Goal: Find specific page/section: Find specific page/section

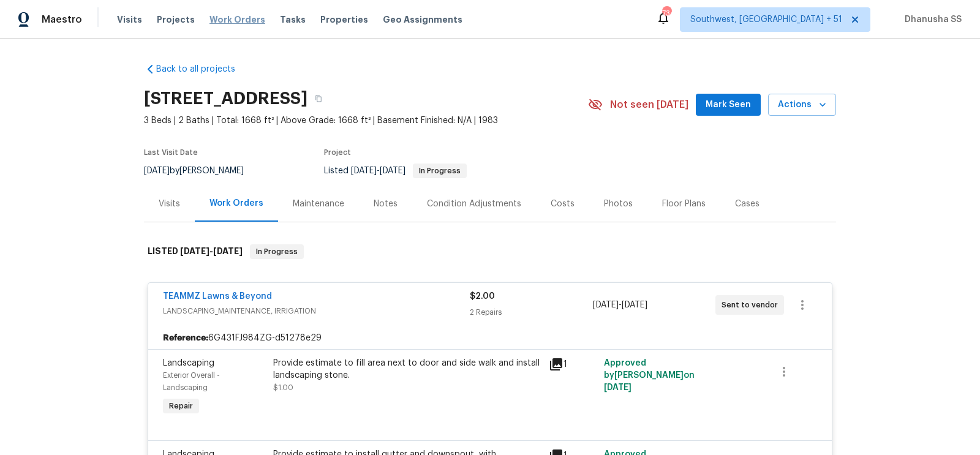
click at [239, 16] on span "Work Orders" at bounding box center [237, 19] width 56 height 12
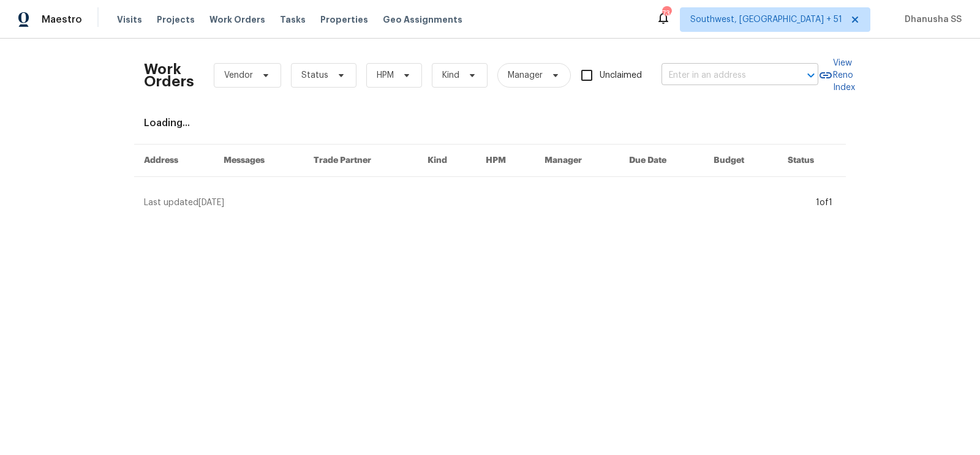
click at [703, 70] on input "text" at bounding box center [722, 75] width 122 height 19
paste input "[STREET_ADDRESS]"
type input "[STREET_ADDRESS]"
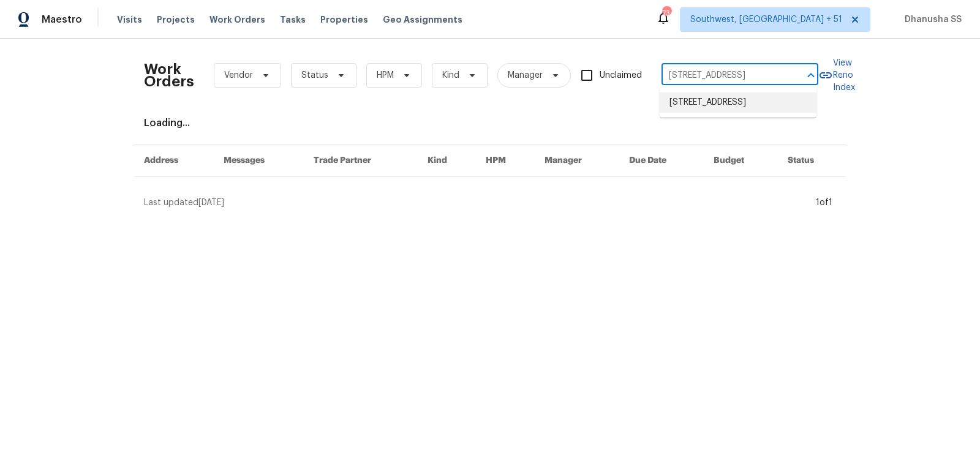
click at [701, 99] on li "[STREET_ADDRESS]" at bounding box center [737, 102] width 157 height 20
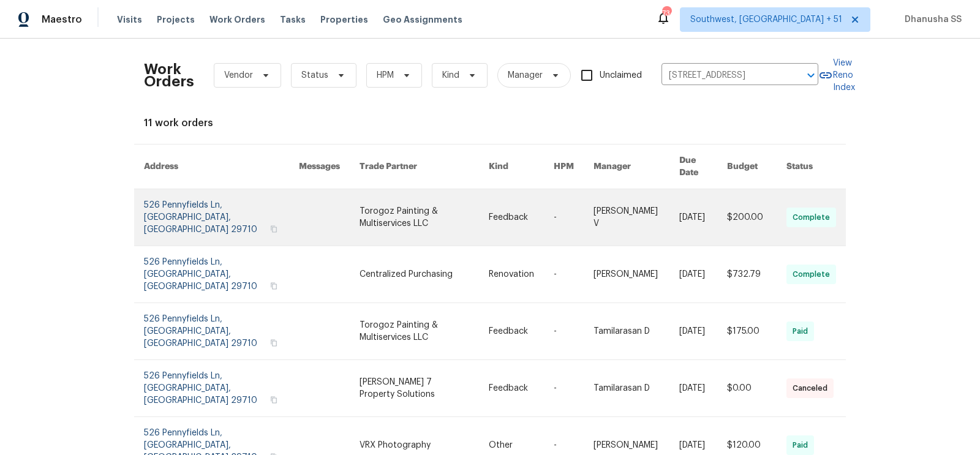
click at [364, 191] on link at bounding box center [423, 217] width 129 height 56
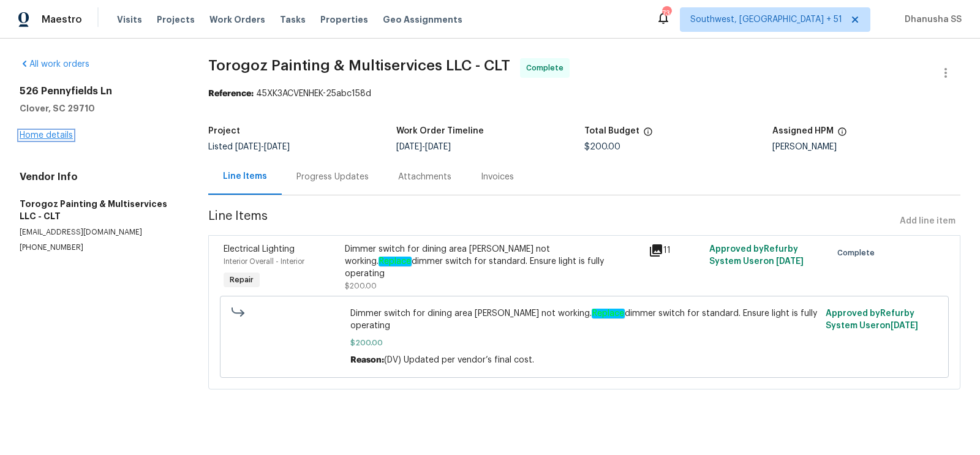
click at [70, 139] on link "Home details" at bounding box center [46, 135] width 53 height 9
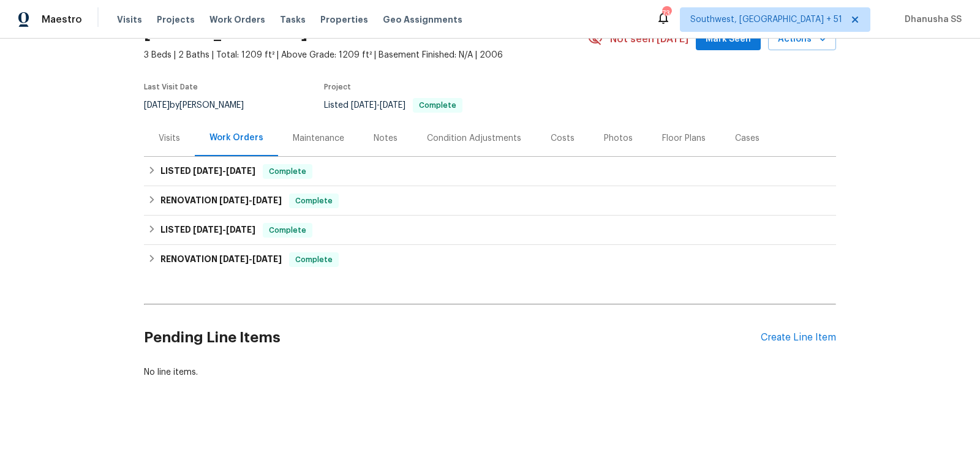
scroll to position [71, 0]
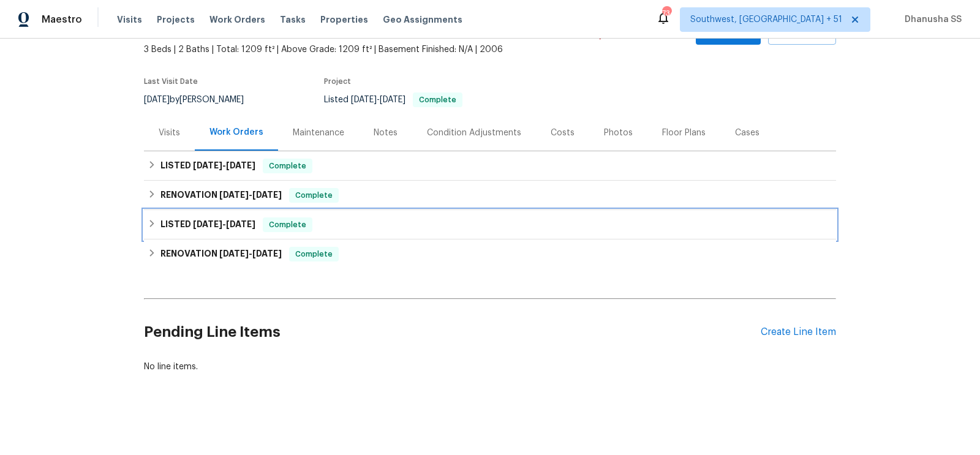
click at [351, 222] on div "LISTED [DATE] - [DATE] Complete" at bounding box center [490, 224] width 685 height 15
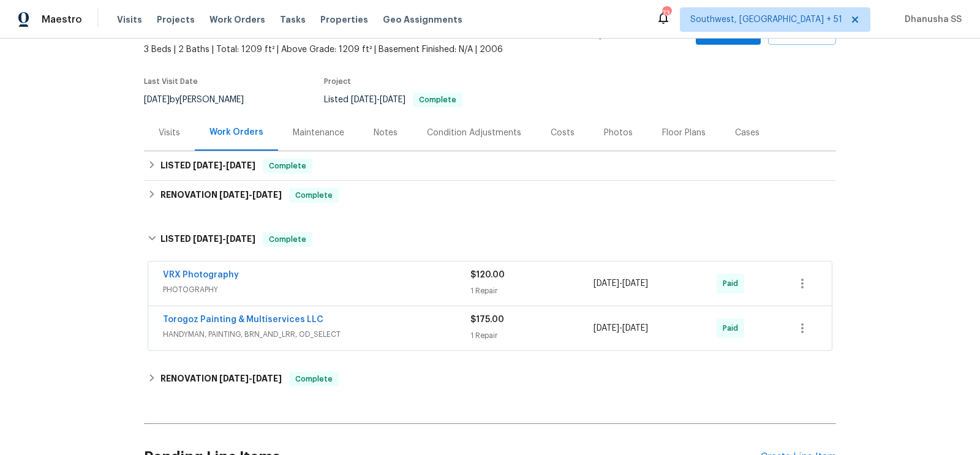
click at [440, 280] on div "VRX Photography" at bounding box center [316, 276] width 307 height 15
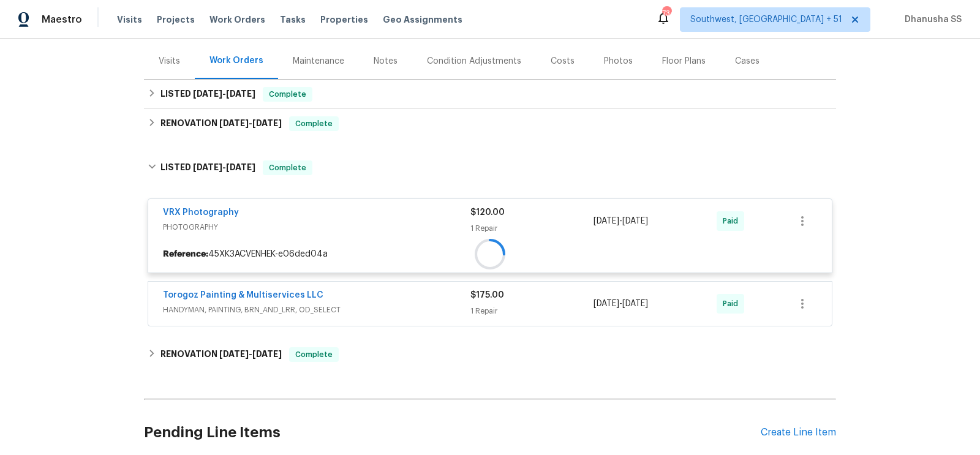
scroll to position [156, 0]
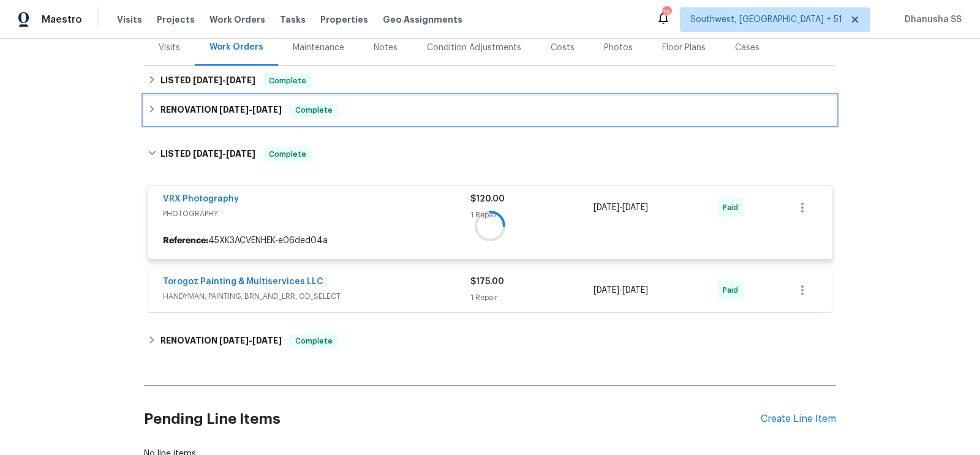
click at [413, 115] on div "RENOVATION [DATE] - [DATE] Complete" at bounding box center [490, 110] width 685 height 15
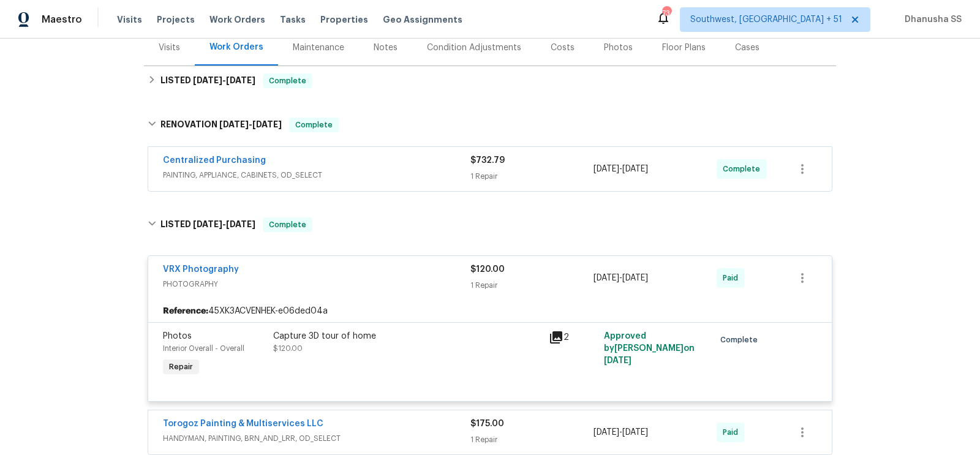
click at [427, 170] on span "PAINTING, APPLIANCE, CABINETS, OD_SELECT" at bounding box center [316, 175] width 307 height 12
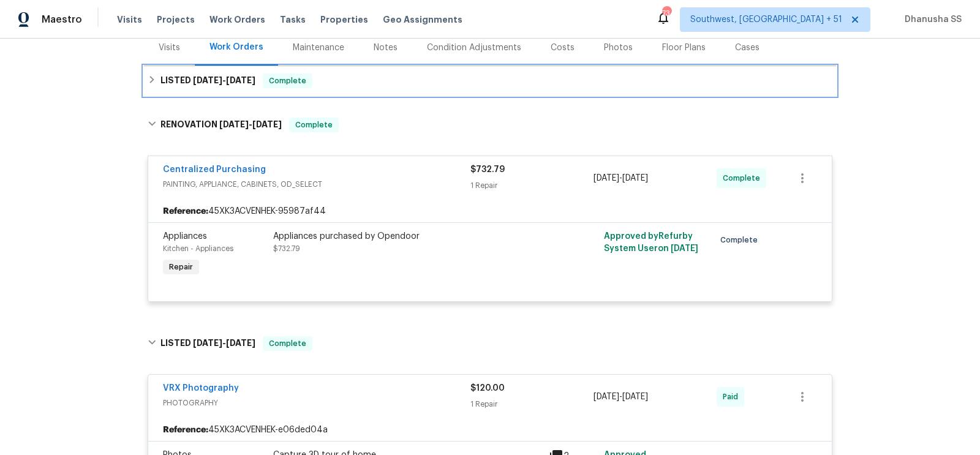
click at [369, 77] on div "LISTED [DATE] - [DATE] Complete" at bounding box center [490, 80] width 685 height 15
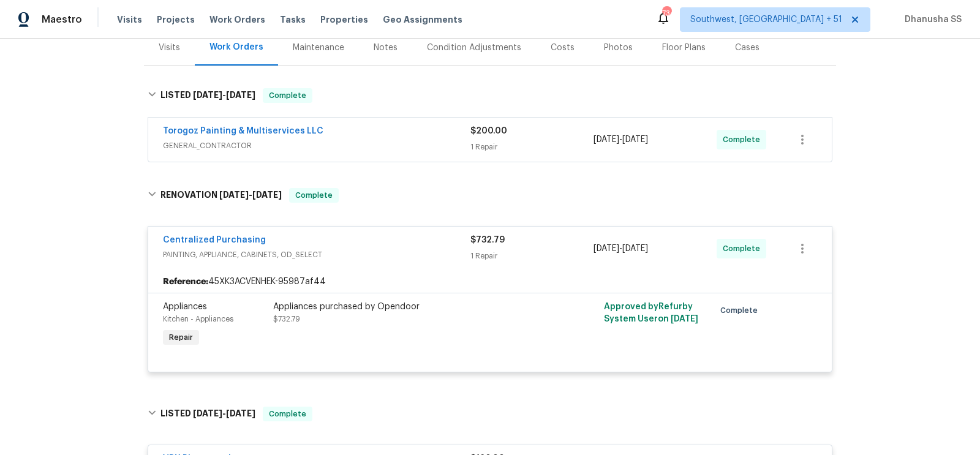
click at [413, 140] on span "GENERAL_CONTRACTOR" at bounding box center [316, 146] width 307 height 12
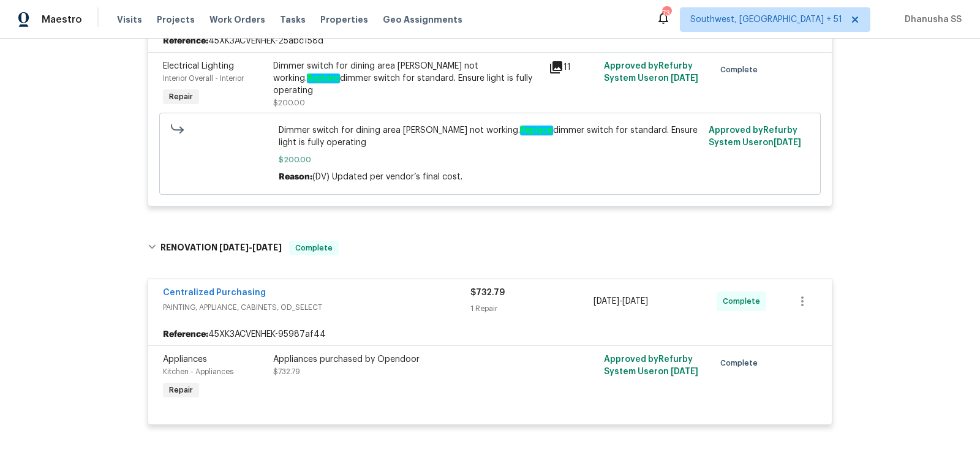
scroll to position [766, 0]
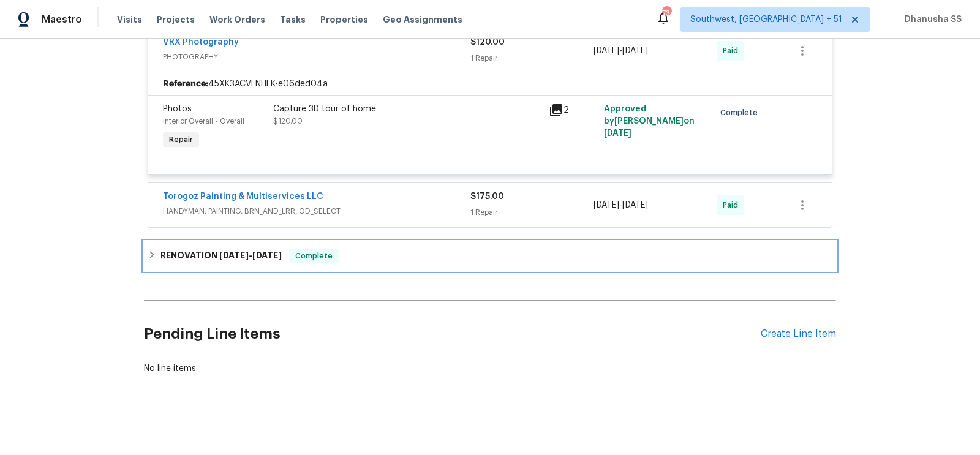
click at [404, 241] on div "RENOVATION [DATE] - [DATE] Complete" at bounding box center [490, 255] width 692 height 29
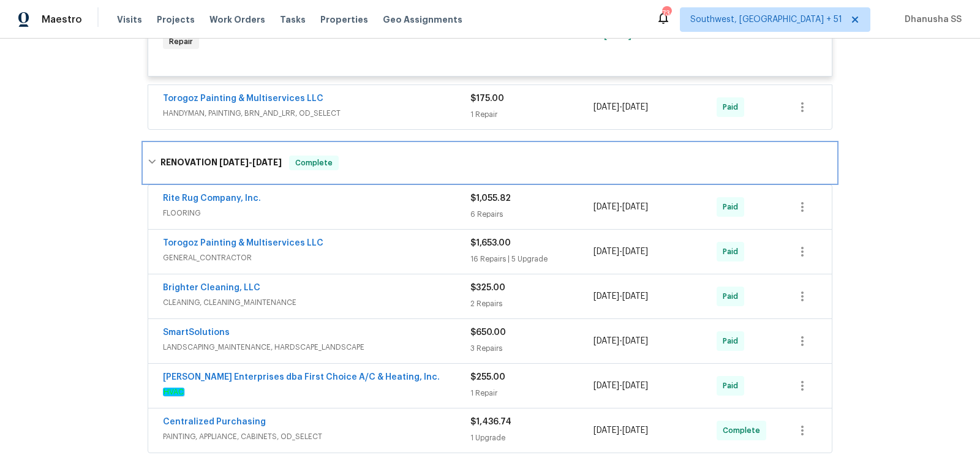
scroll to position [936, 0]
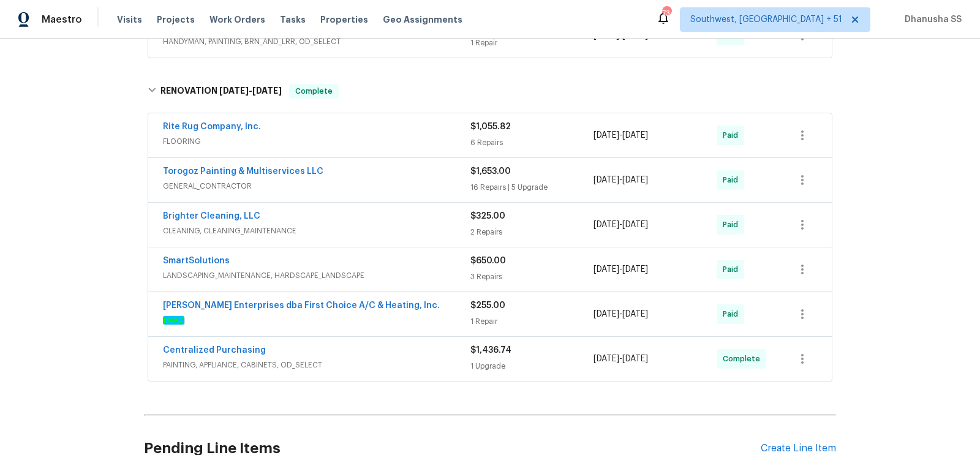
click at [407, 137] on span "FLOORING" at bounding box center [316, 141] width 307 height 12
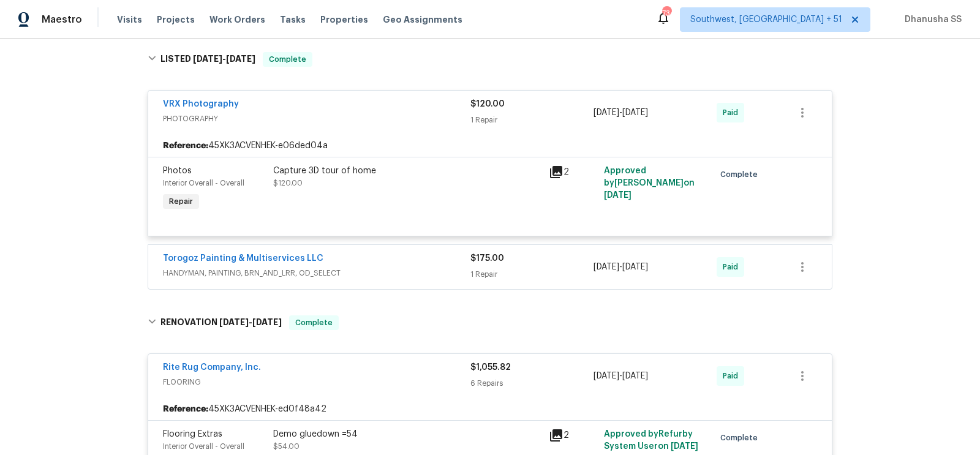
scroll to position [0, 0]
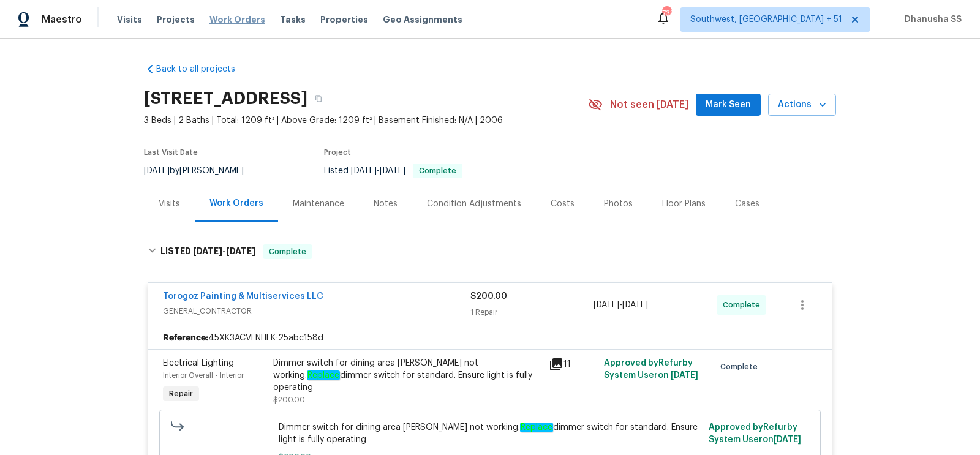
click at [238, 18] on span "Work Orders" at bounding box center [237, 19] width 56 height 12
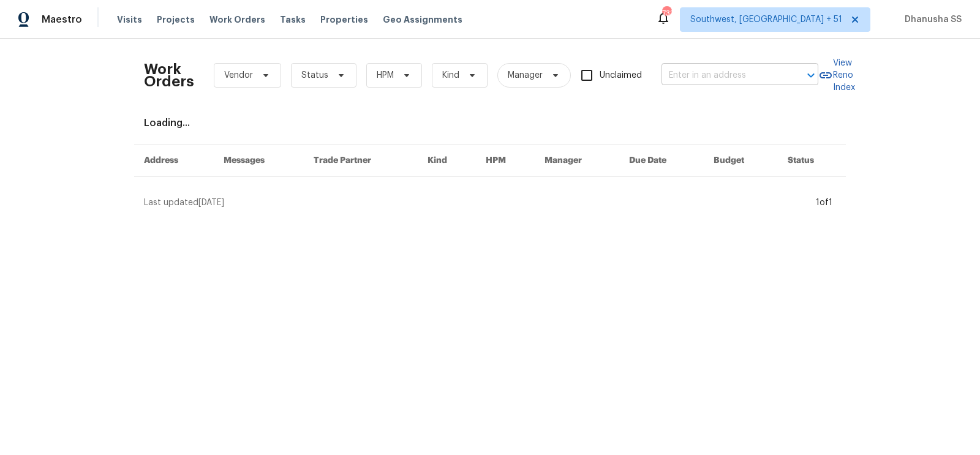
click at [715, 72] on input "text" at bounding box center [722, 75] width 122 height 19
paste input "[STREET_ADDRESS]"
type input "[STREET_ADDRESS]"
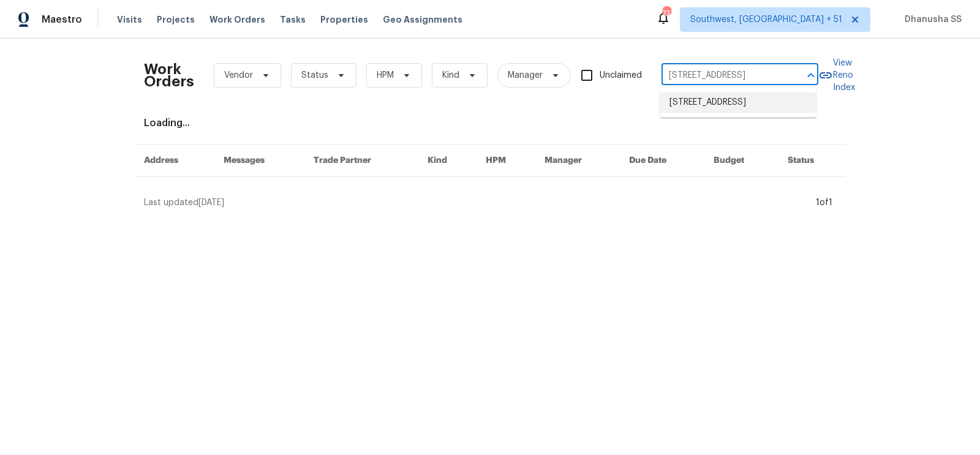
click at [712, 101] on li "[STREET_ADDRESS]" at bounding box center [737, 102] width 157 height 20
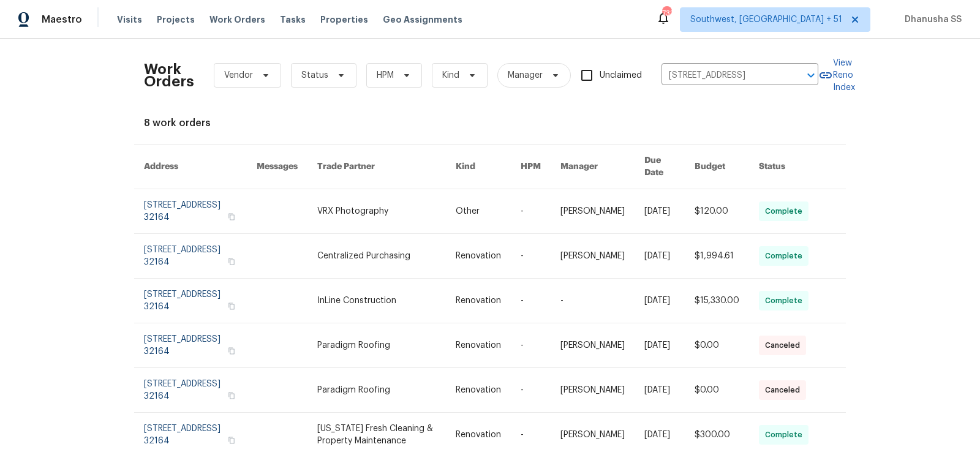
click at [413, 211] on link at bounding box center [386, 211] width 138 height 44
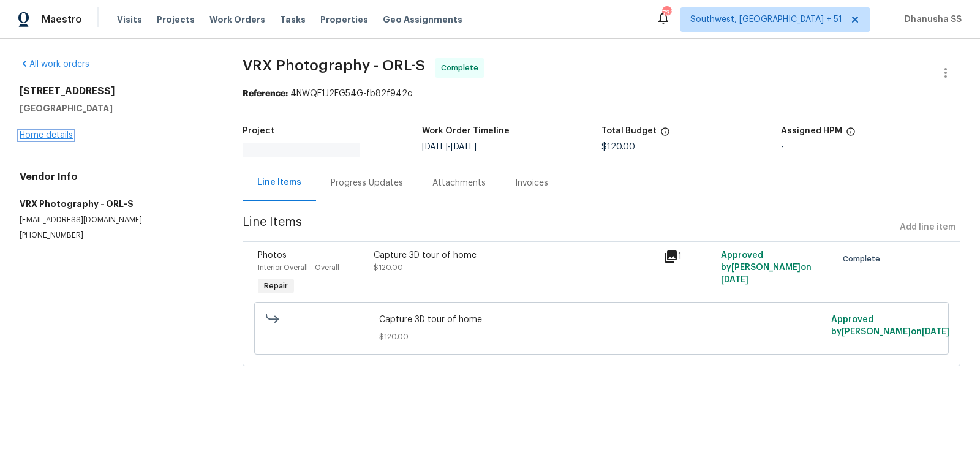
click at [58, 134] on link "Home details" at bounding box center [46, 135] width 53 height 9
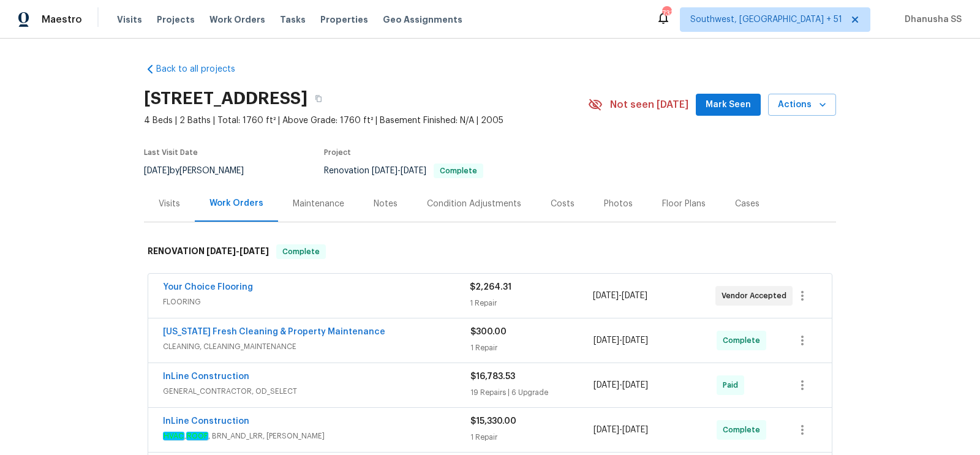
scroll to position [268, 0]
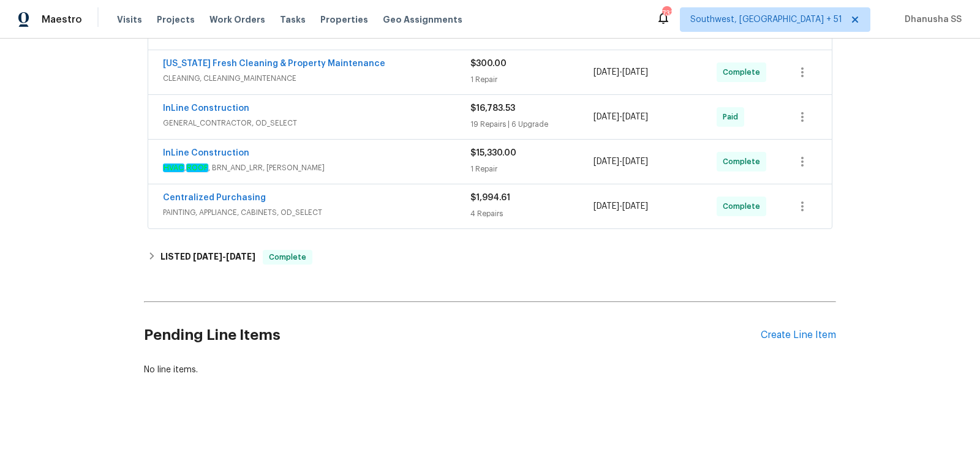
click at [378, 237] on div "Back to all projects [STREET_ADDRESS] 4 Beds | 2 Baths | Total: 1760 ft² | Abov…" at bounding box center [490, 85] width 692 height 601
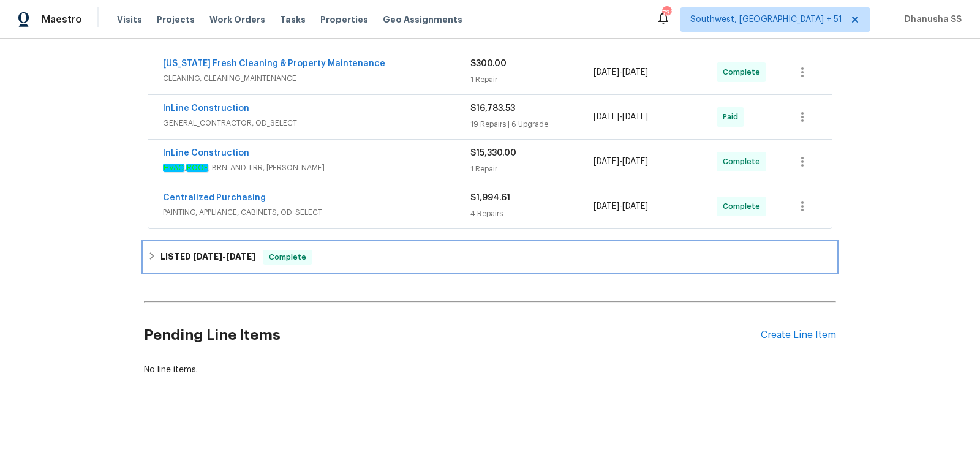
click at [376, 250] on div "LISTED [DATE] - [DATE] Complete" at bounding box center [490, 257] width 685 height 15
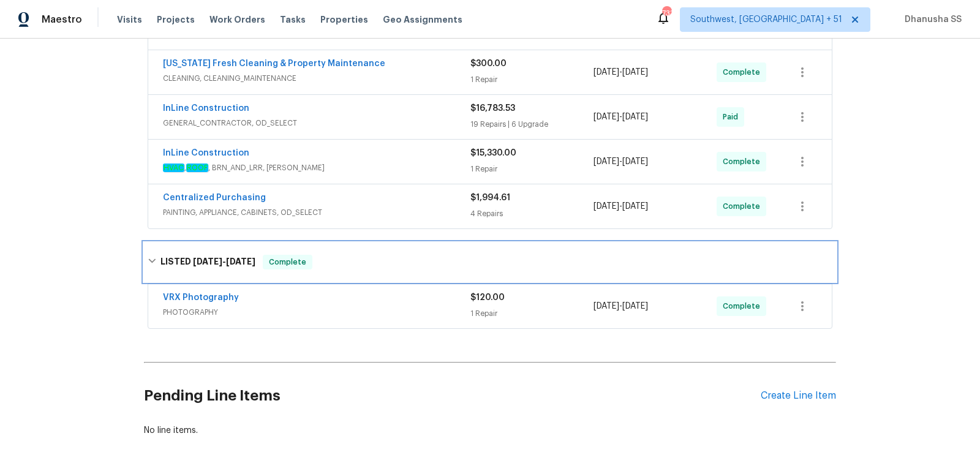
scroll to position [328, 0]
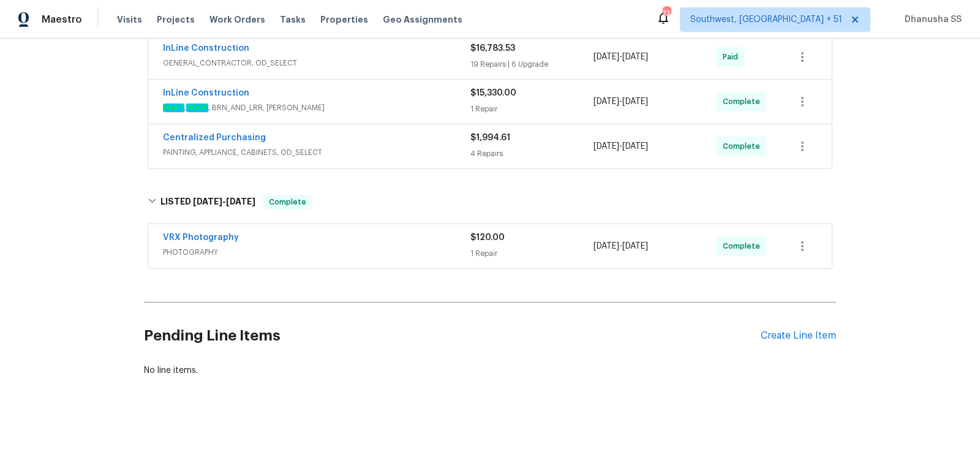
click at [429, 154] on span "PAINTING, APPLIANCE, CABINETS, OD_SELECT" at bounding box center [316, 152] width 307 height 12
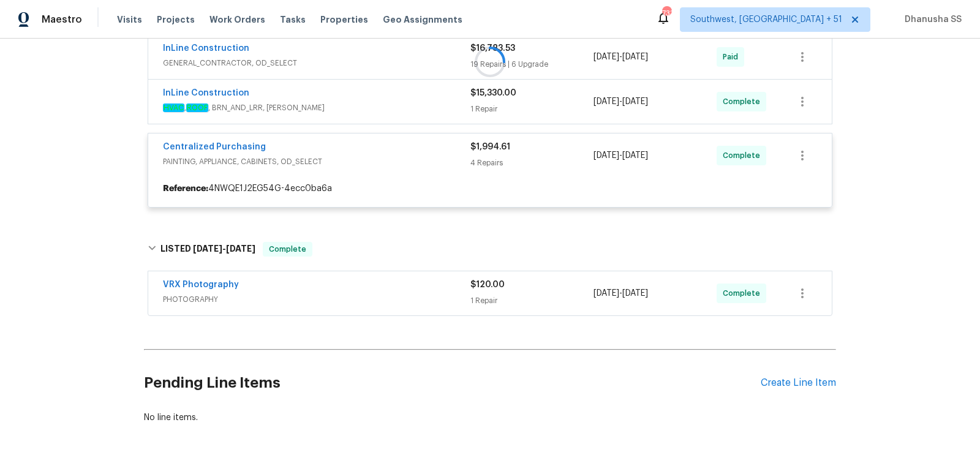
scroll to position [375, 0]
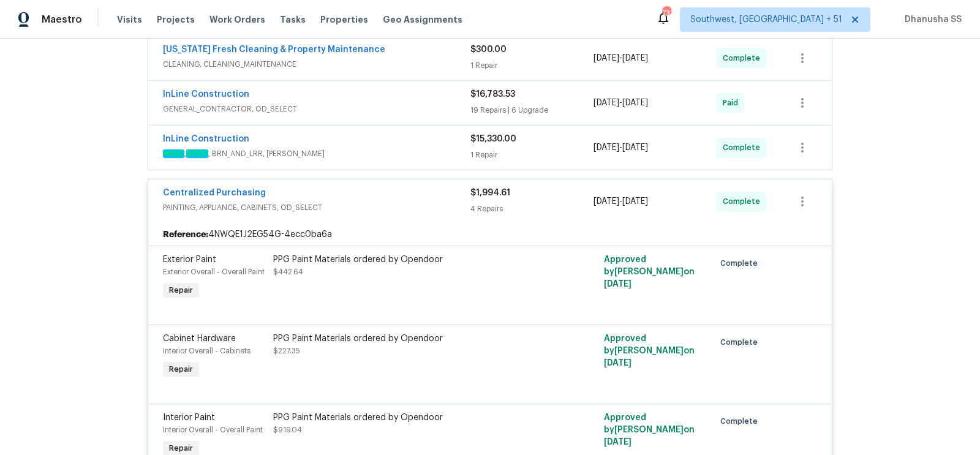
click at [429, 154] on span "HVAC , ROOF , BRN_AND_LRR, [PERSON_NAME]" at bounding box center [316, 154] width 307 height 12
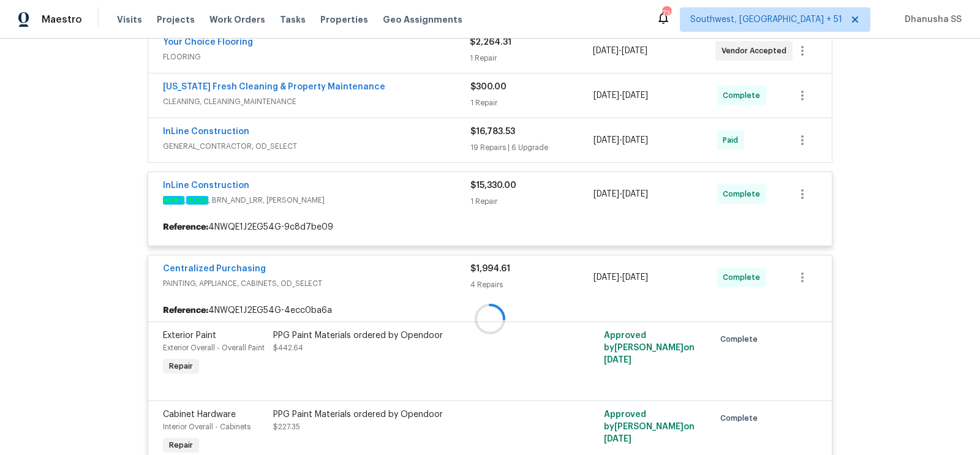
scroll to position [218, 0]
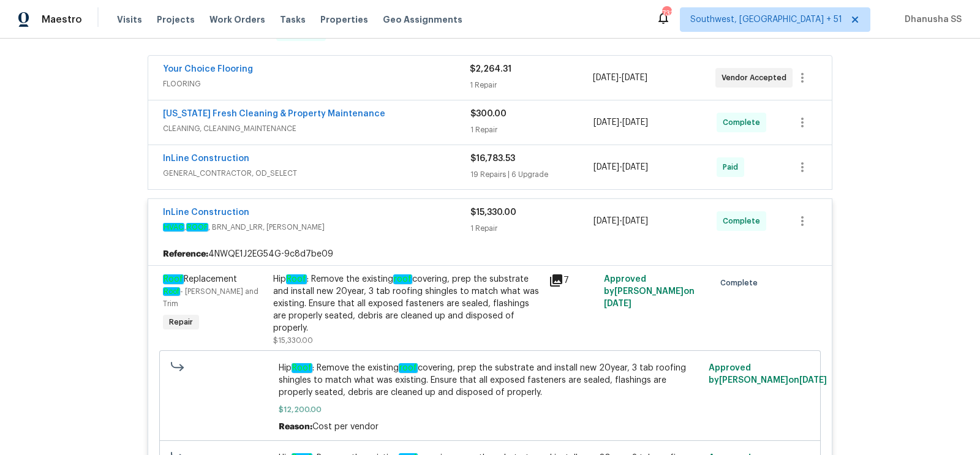
click at [429, 126] on span "CLEANING, CLEANING_MAINTENANCE" at bounding box center [316, 128] width 307 height 12
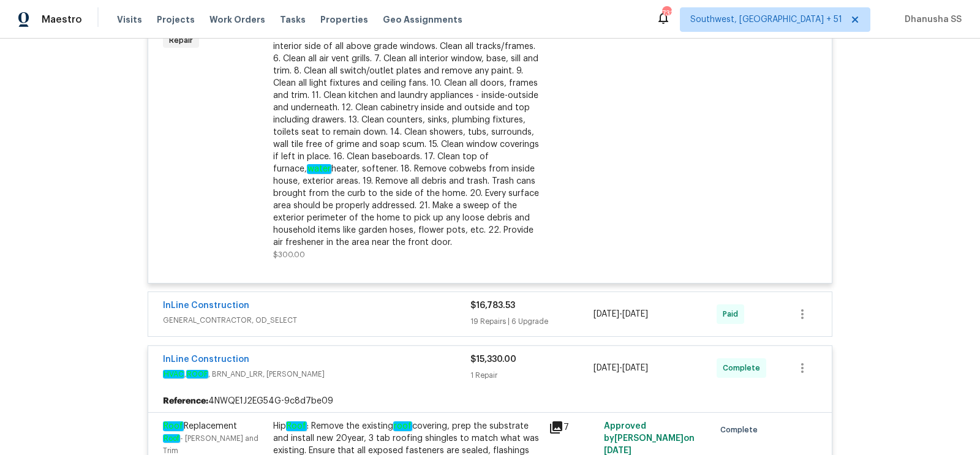
scroll to position [555, 0]
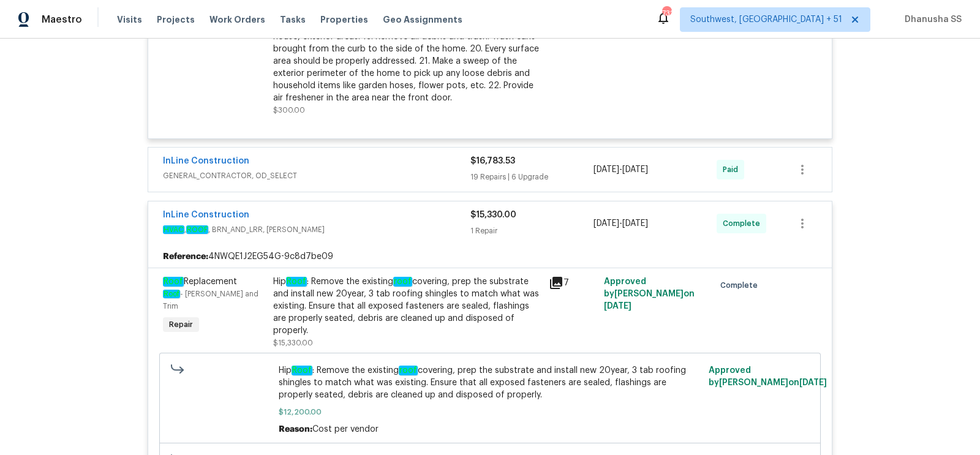
click at [434, 163] on div "InLine Construction" at bounding box center [316, 162] width 307 height 15
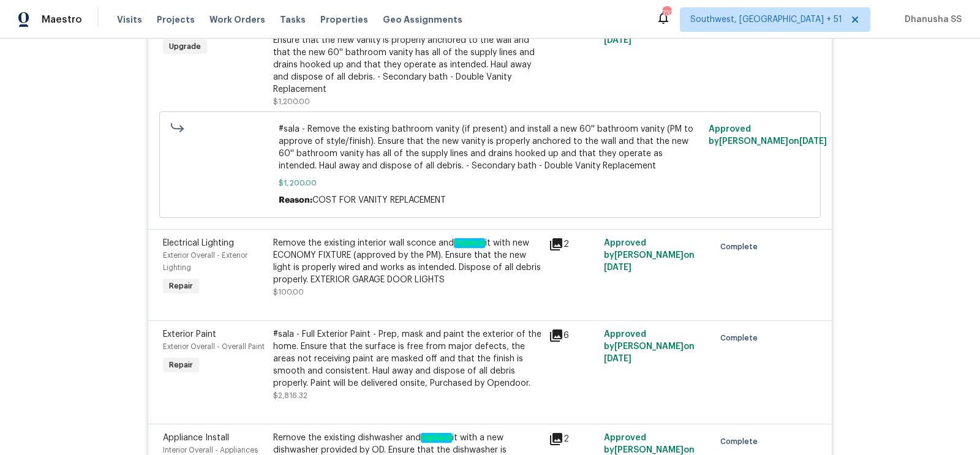
scroll to position [0, 0]
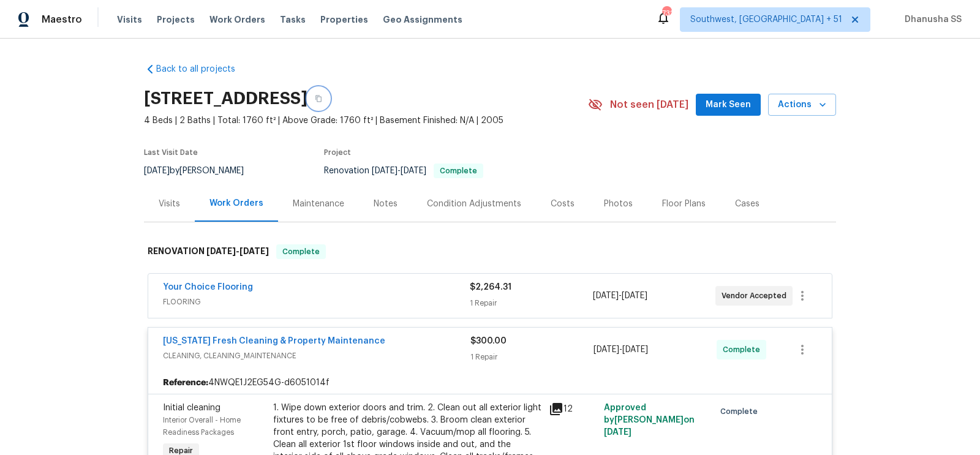
click at [322, 97] on icon "button" at bounding box center [318, 98] width 7 height 7
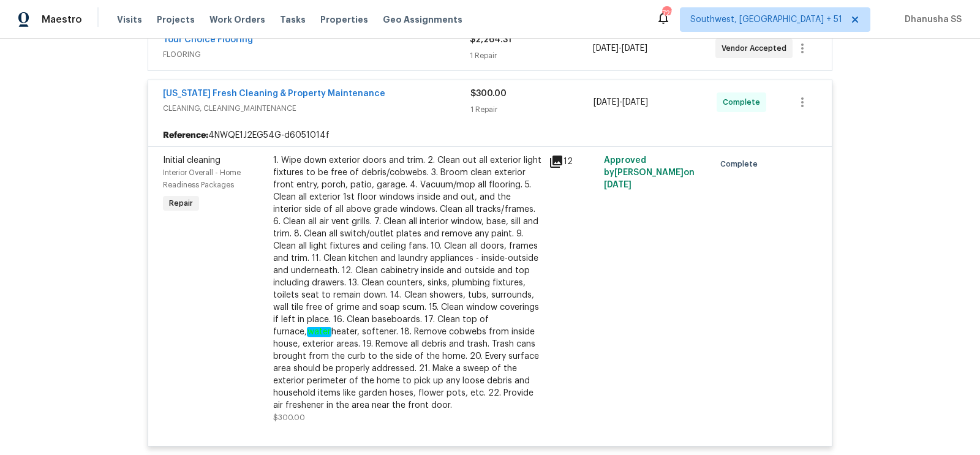
scroll to position [121, 0]
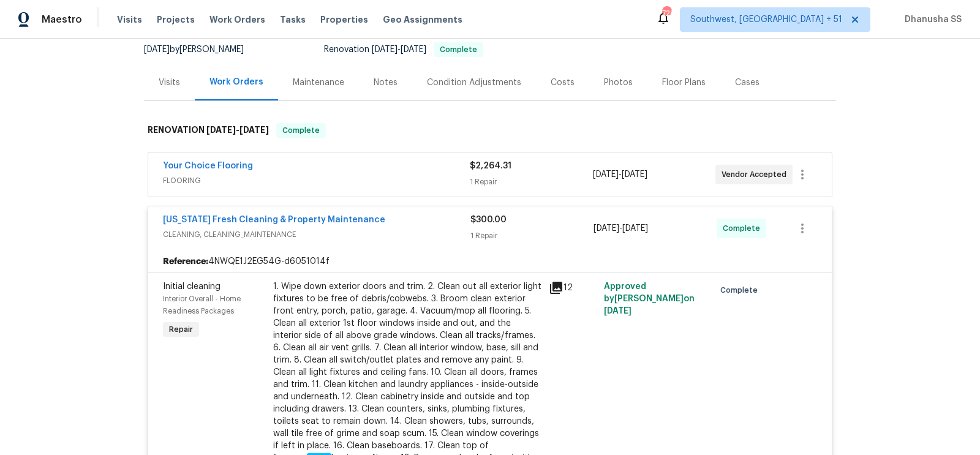
click at [418, 165] on div "Your Choice Flooring" at bounding box center [316, 167] width 307 height 15
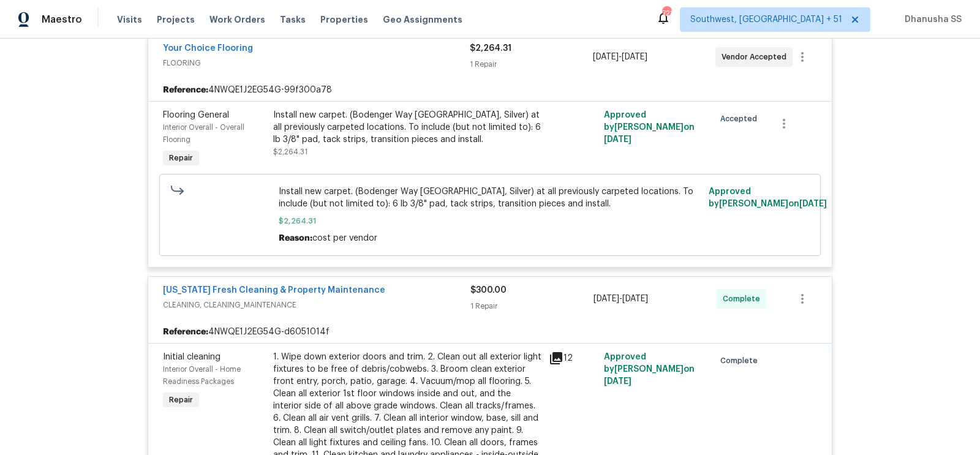
scroll to position [306, 0]
